Goal: Task Accomplishment & Management: Use online tool/utility

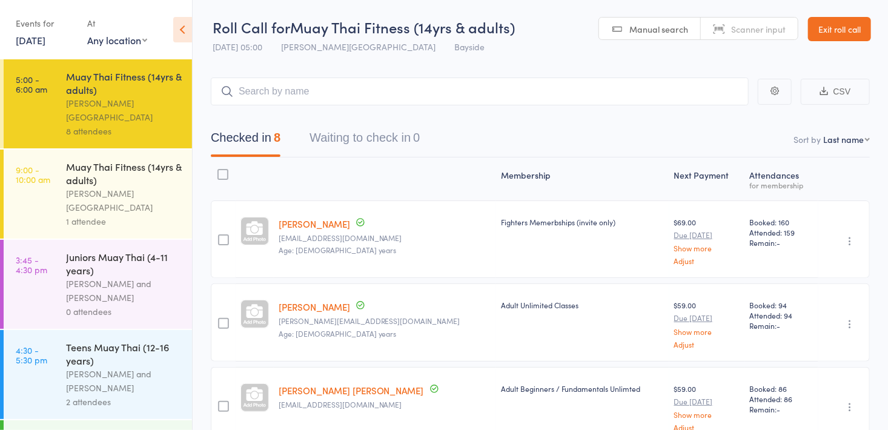
click at [139, 207] on div "Muay Thai Fitness (14yrs & adults) [PERSON_NAME][GEOGRAPHIC_DATA] 1 attendee" at bounding box center [129, 194] width 126 height 89
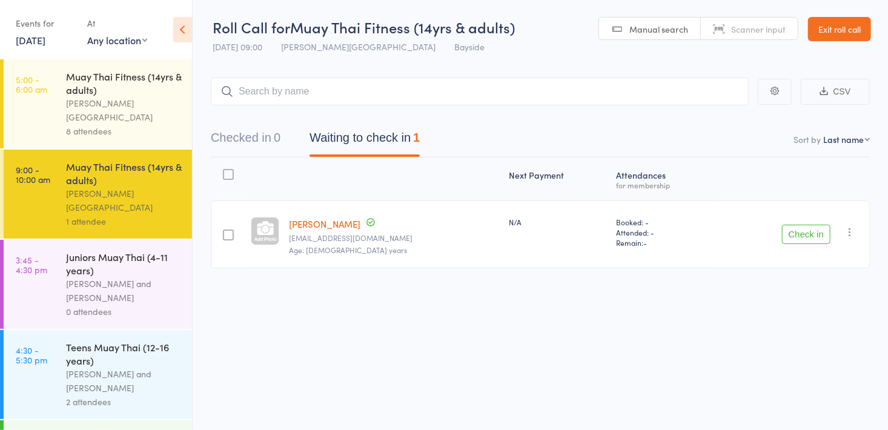
click at [803, 238] on button "Check in" at bounding box center [806, 234] width 48 height 19
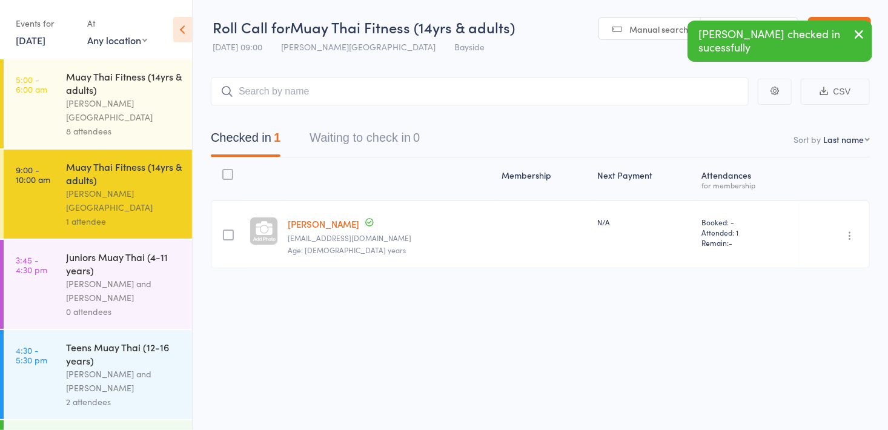
click at [149, 305] on div "0 attendees" at bounding box center [124, 312] width 116 height 14
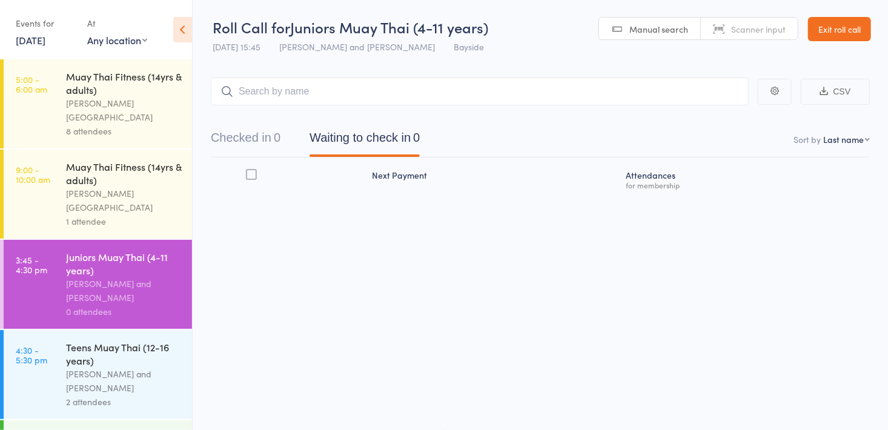
click at [636, 30] on span "Manual search" at bounding box center [659, 29] width 59 height 12
